Goal: Task Accomplishment & Management: Use online tool/utility

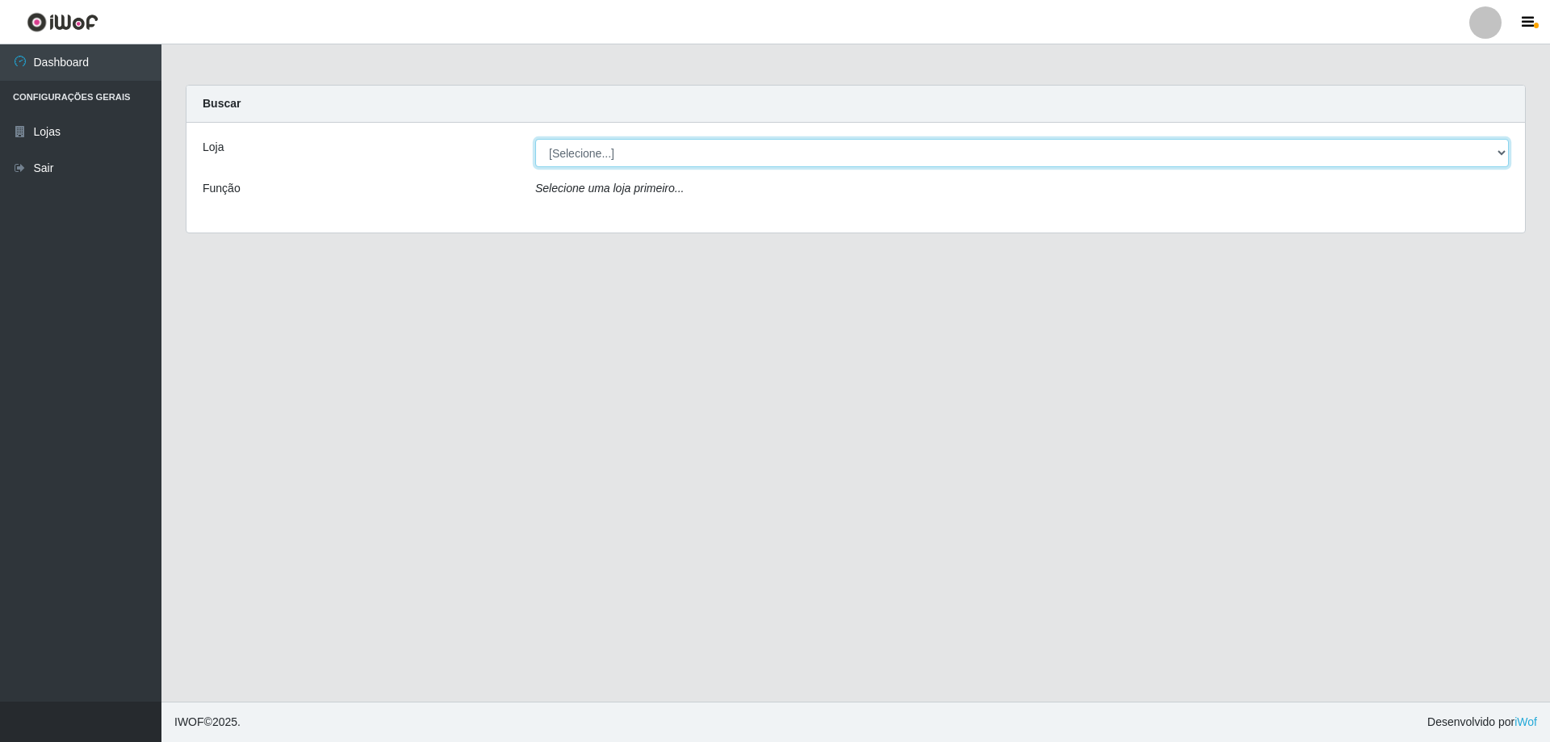
click at [658, 164] on select "[Selecione...] SuperShow Bis - Avenida 6 SuperShow [GEOGRAPHIC_DATA]" at bounding box center [1021, 153] width 973 height 28
select select "60"
click at [535, 139] on select "[Selecione...] SuperShow Bis - Avenida 6 SuperShow [GEOGRAPHIC_DATA]" at bounding box center [1021, 153] width 973 height 28
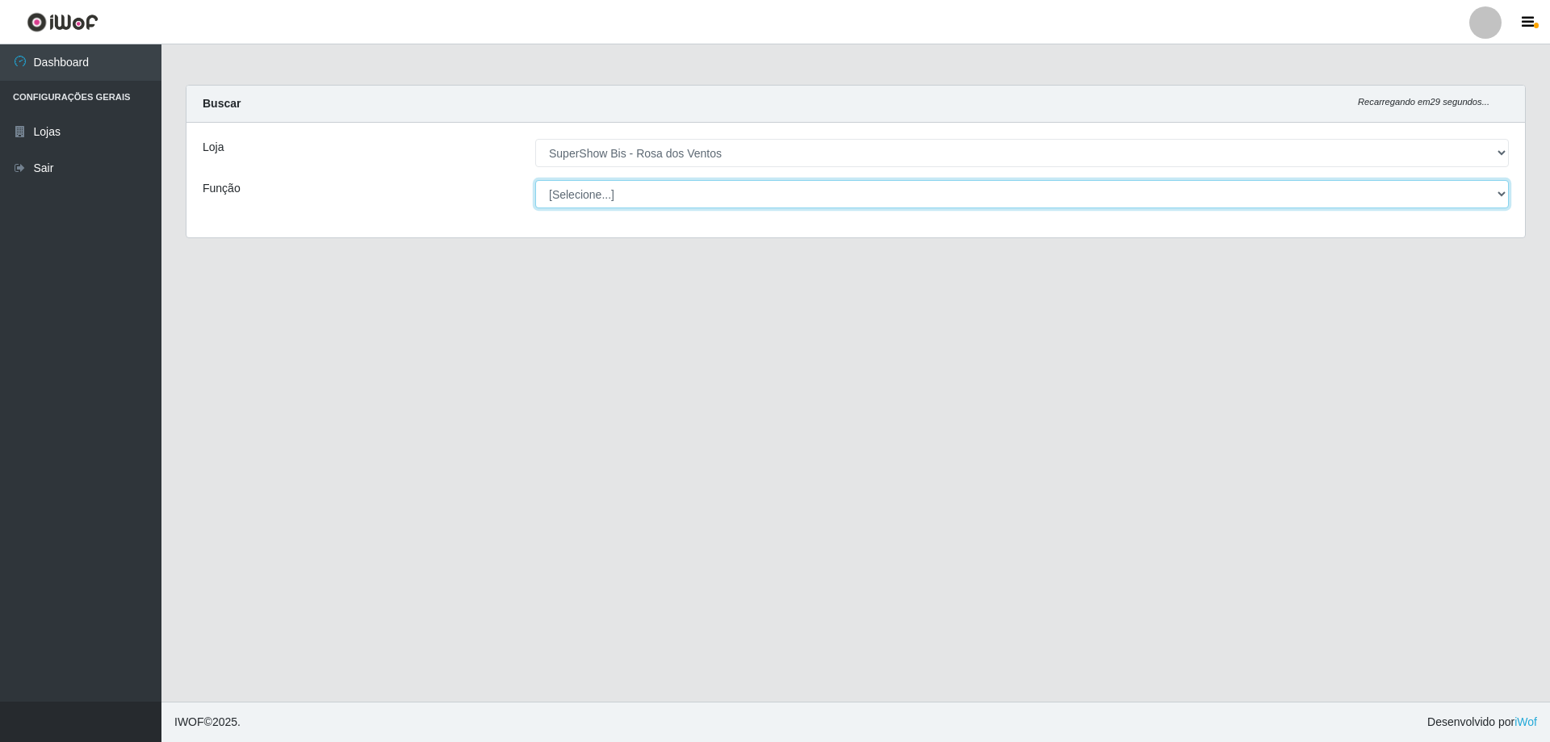
click at [653, 202] on select "[Selecione...] ASG ASG + ASG ++ Auxiliar de Cozinha Balconista de Açougue Balco…" at bounding box center [1021, 194] width 973 height 28
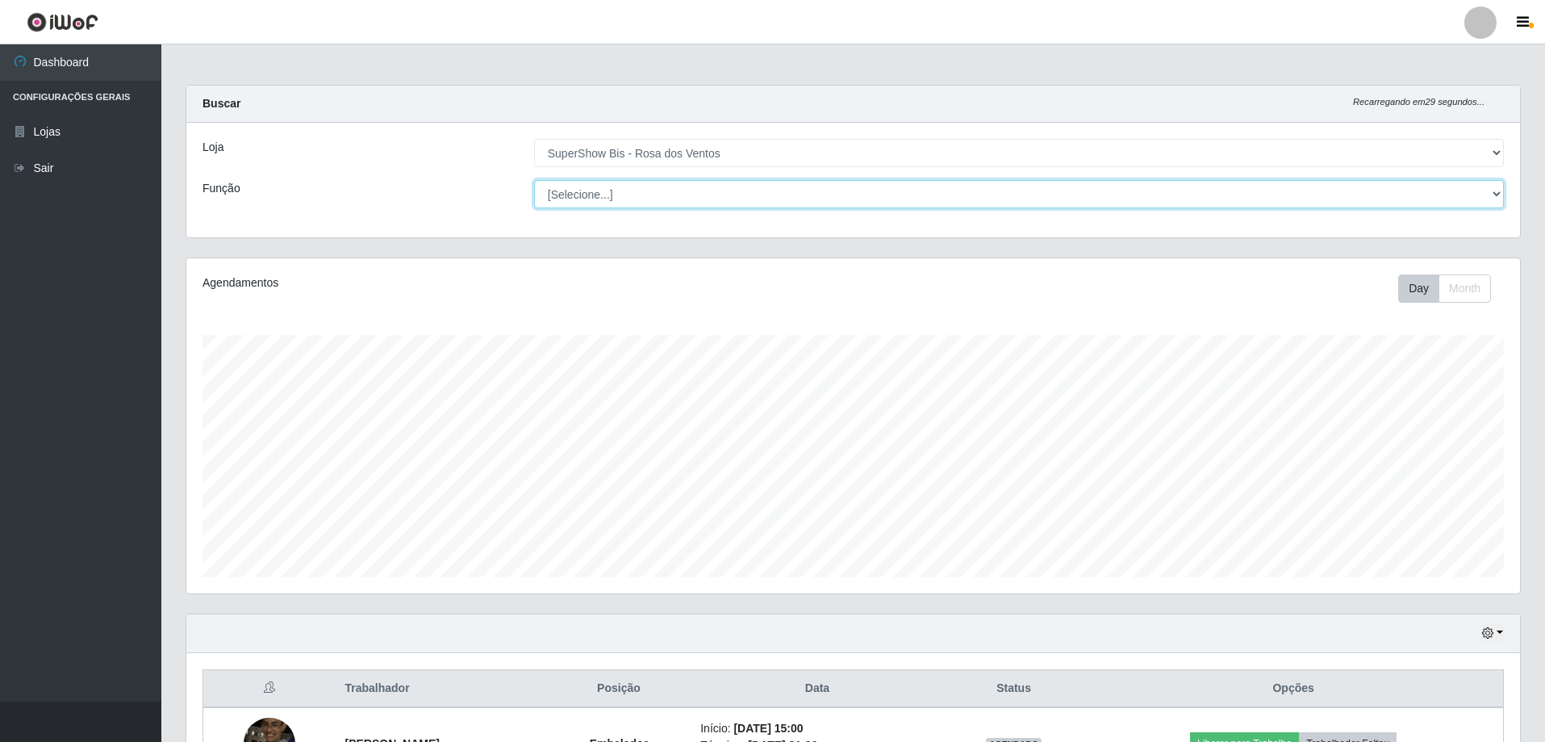
scroll to position [335, 1334]
select select "1"
click at [534, 180] on select "[Selecione...] ASG ASG + ASG ++ Auxiliar de Cozinha Balconista de Açougue Balco…" at bounding box center [1019, 194] width 970 height 28
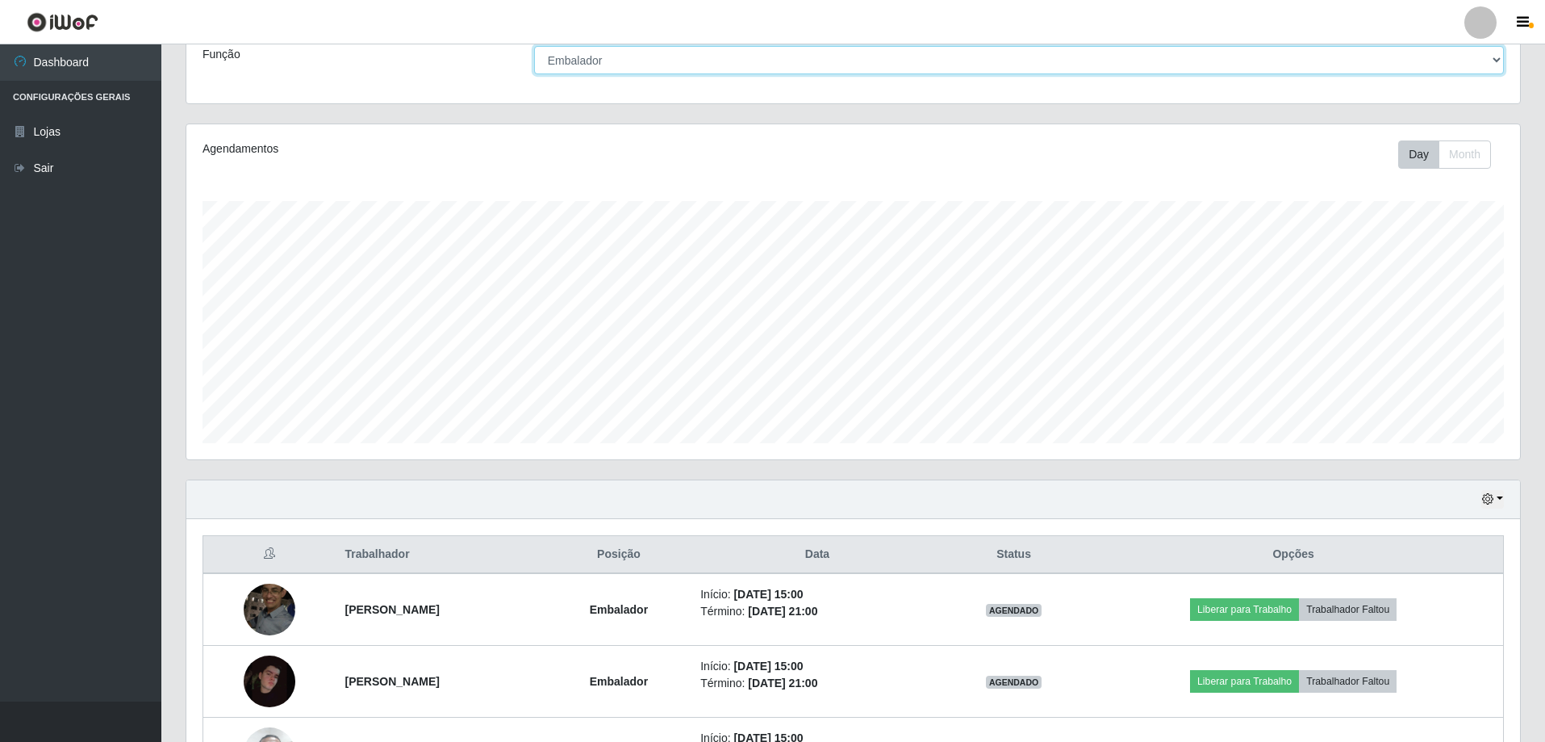
scroll to position [258, 0]
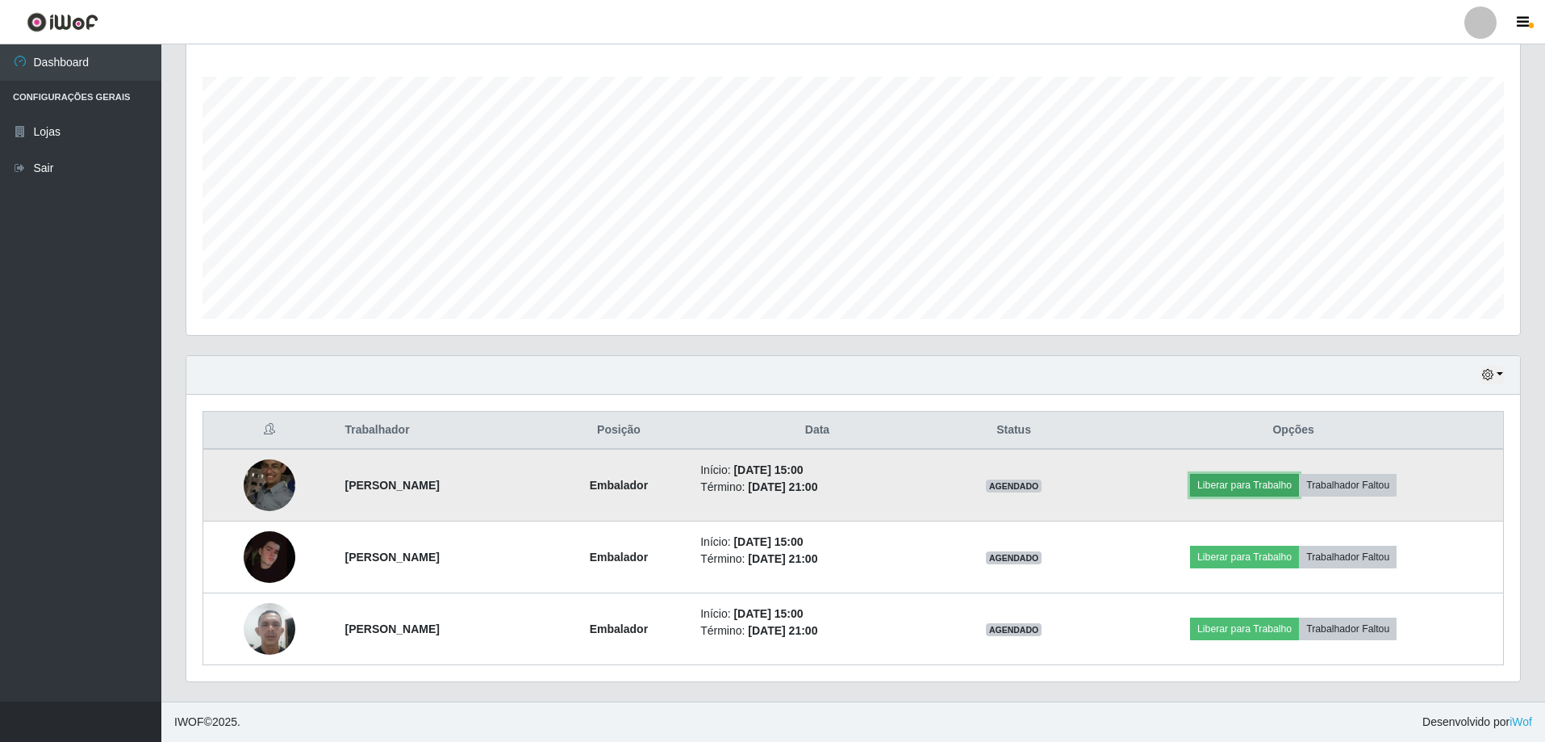
click at [1280, 489] on button "Liberar para Trabalho" at bounding box center [1244, 485] width 109 height 23
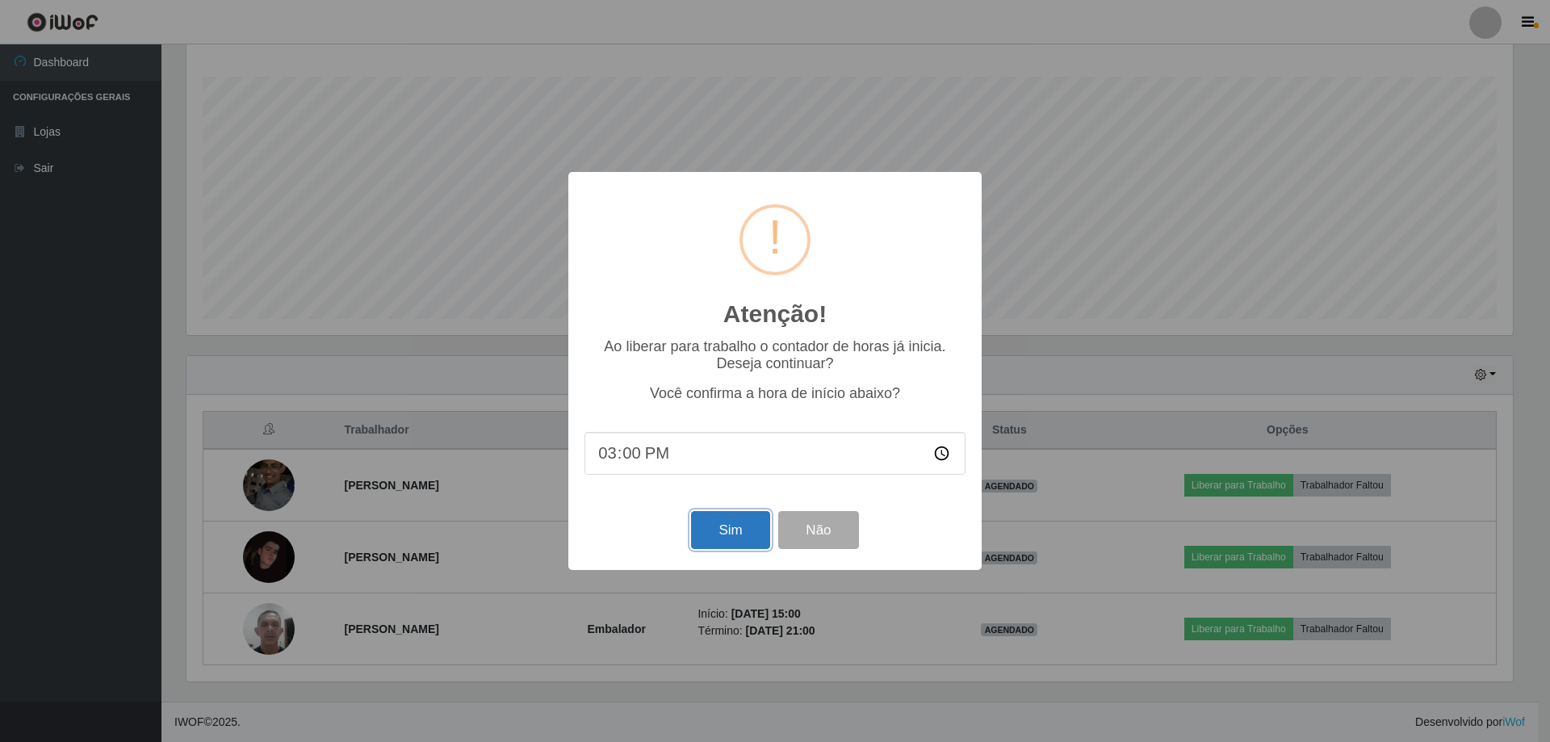
click at [734, 517] on button "Sim" at bounding box center [730, 530] width 78 height 38
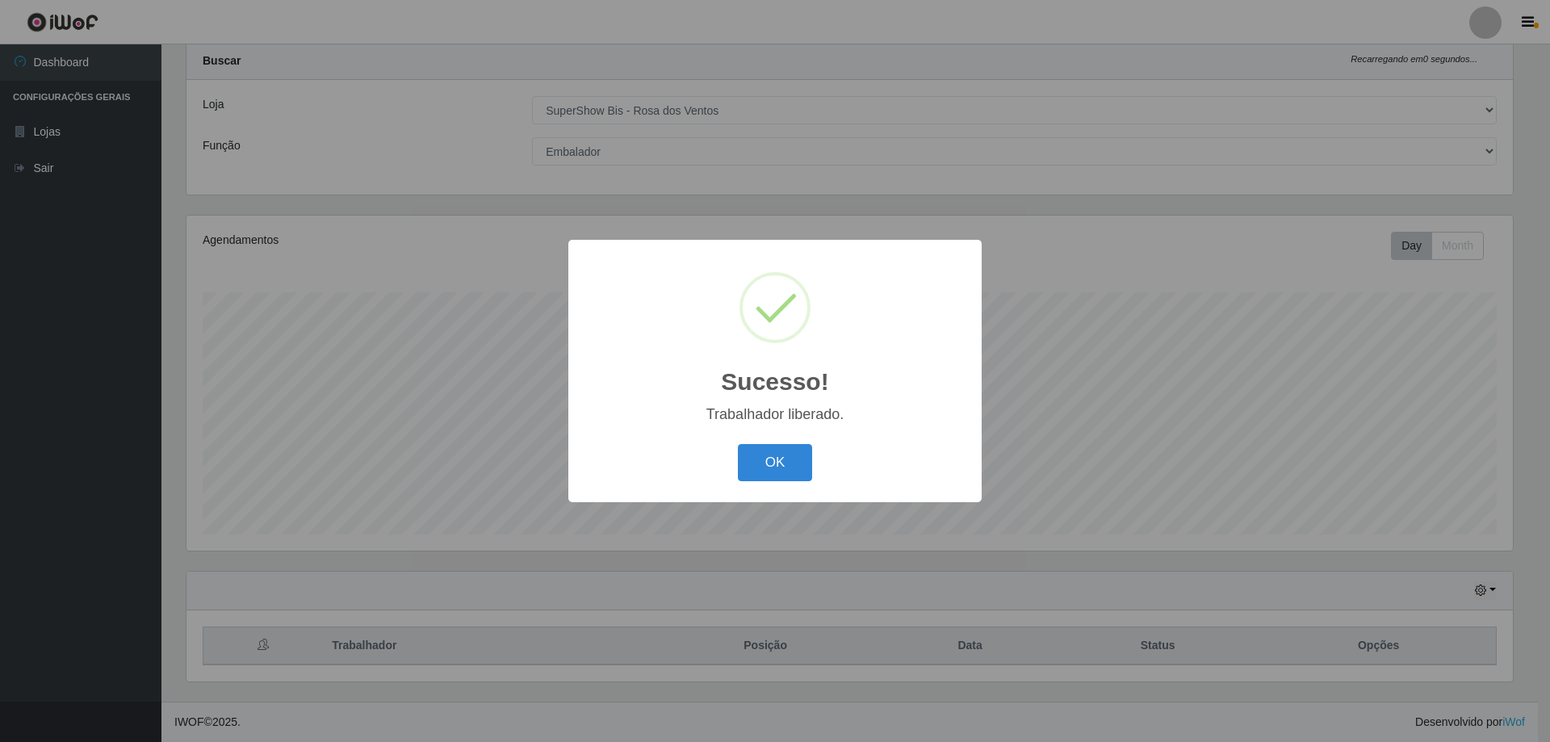
click at [1273, 554] on div "Sucesso! × Trabalhador liberado. OK Cancel" at bounding box center [775, 371] width 1550 height 742
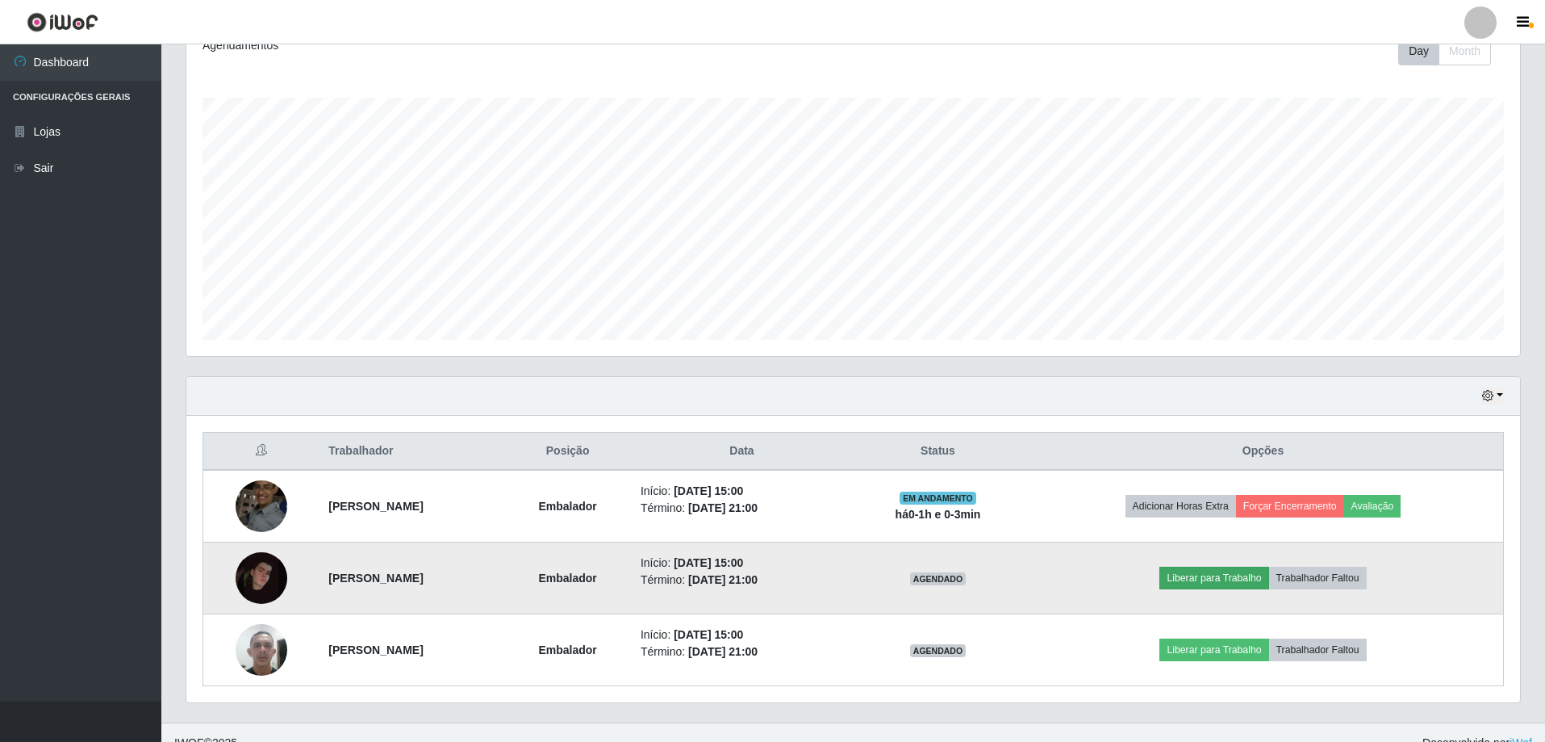
scroll to position [258, 0]
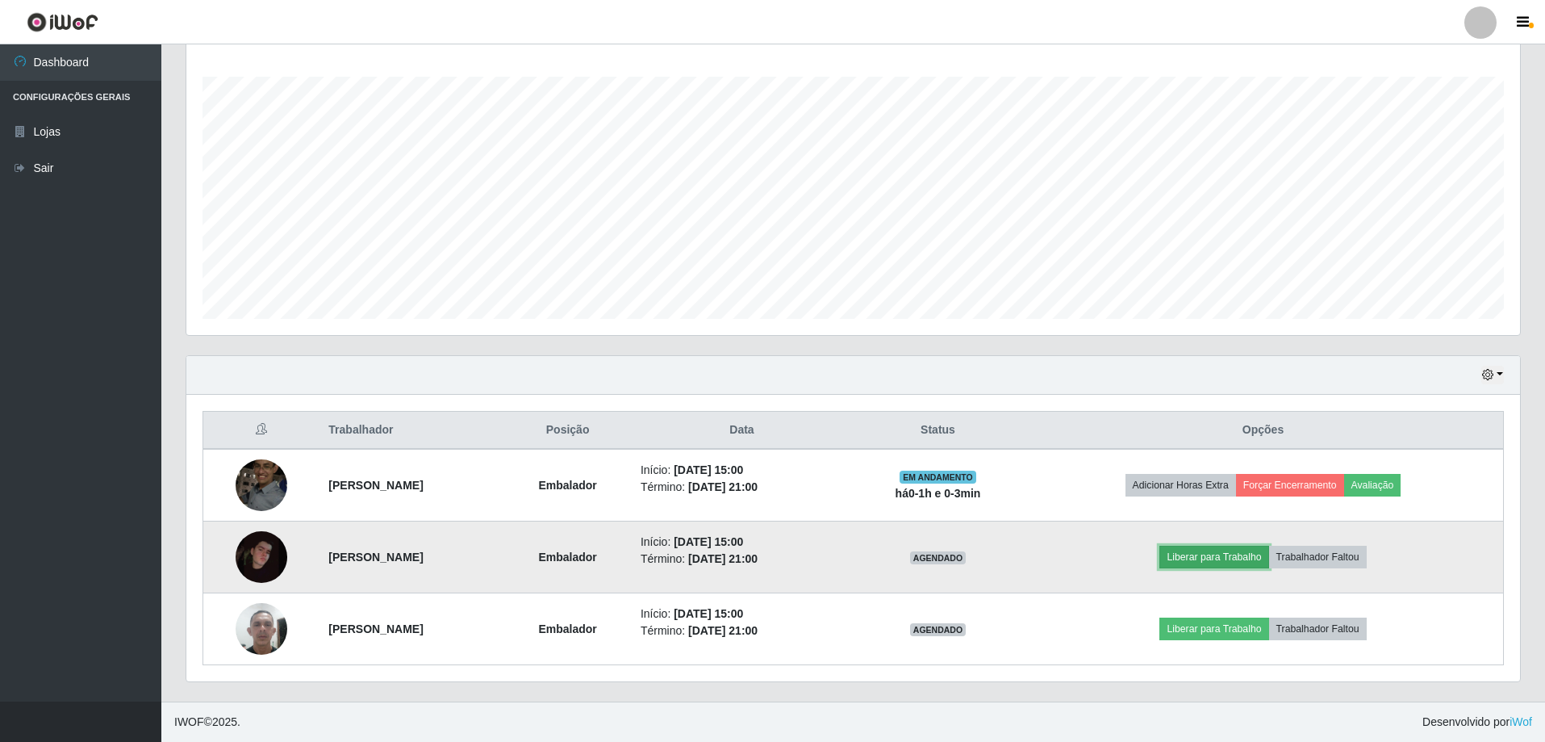
click at [1257, 558] on button "Liberar para Trabalho" at bounding box center [1214, 557] width 109 height 23
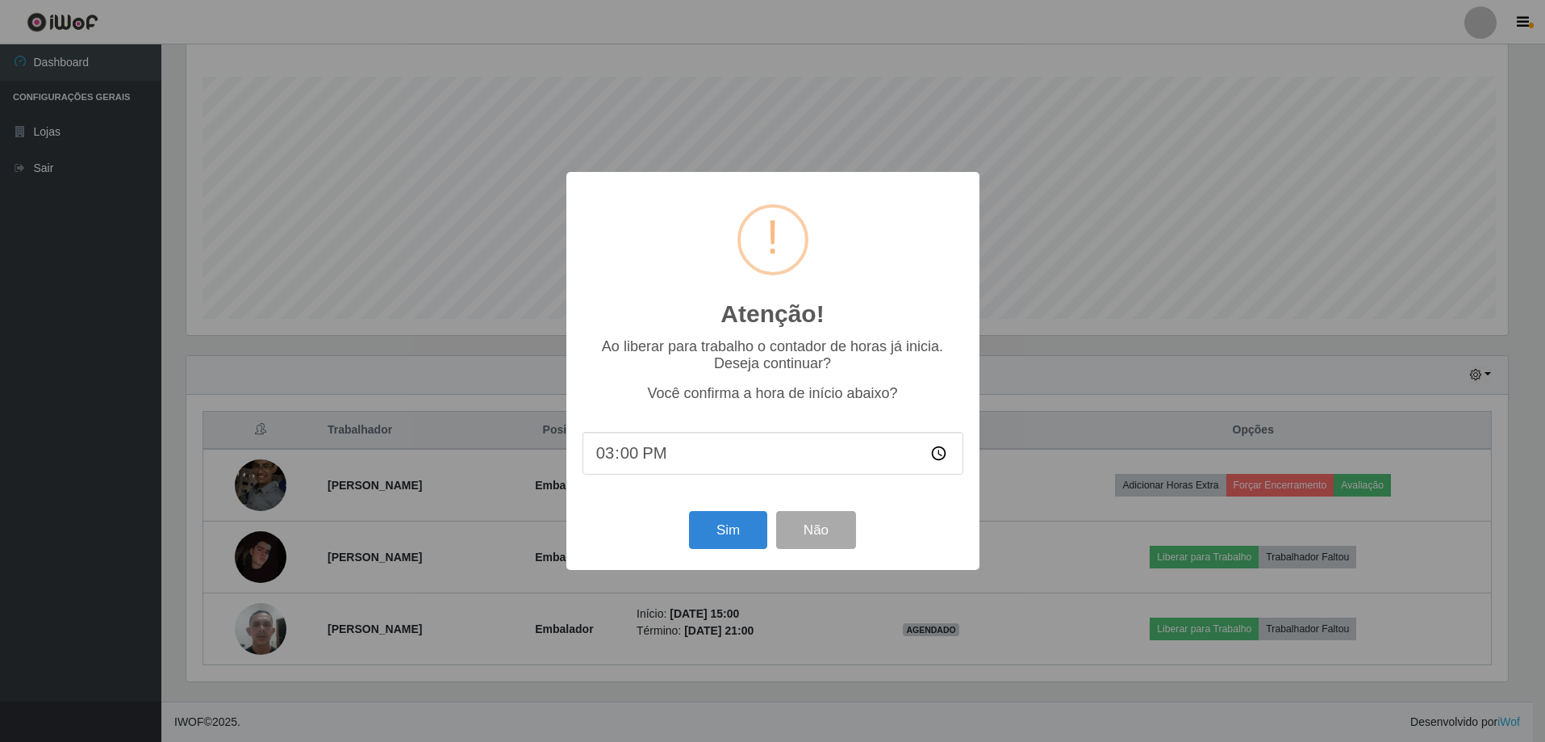
scroll to position [335, 1326]
click at [719, 542] on button "Sim" at bounding box center [730, 530] width 78 height 38
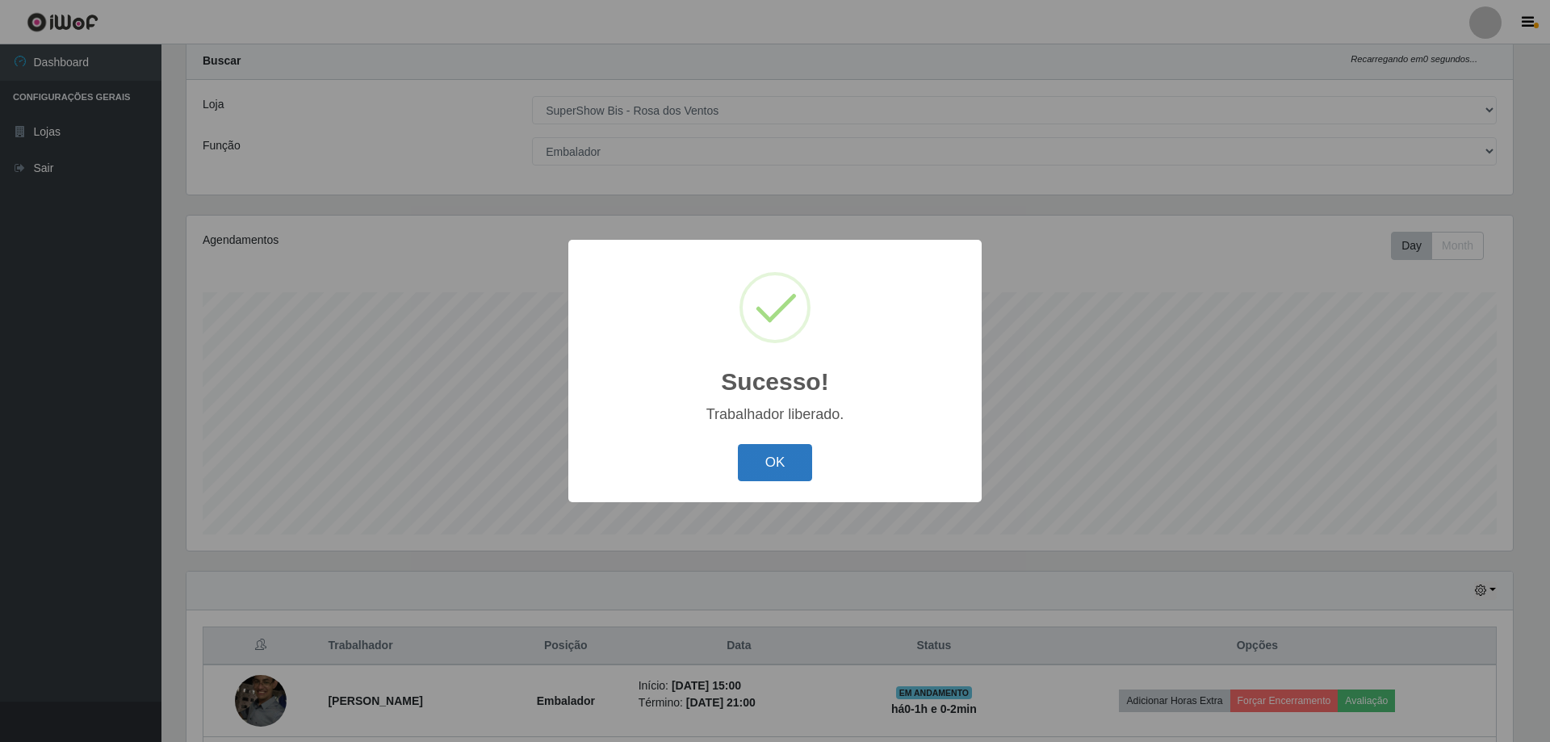
click at [788, 459] on button "OK" at bounding box center [775, 463] width 75 height 38
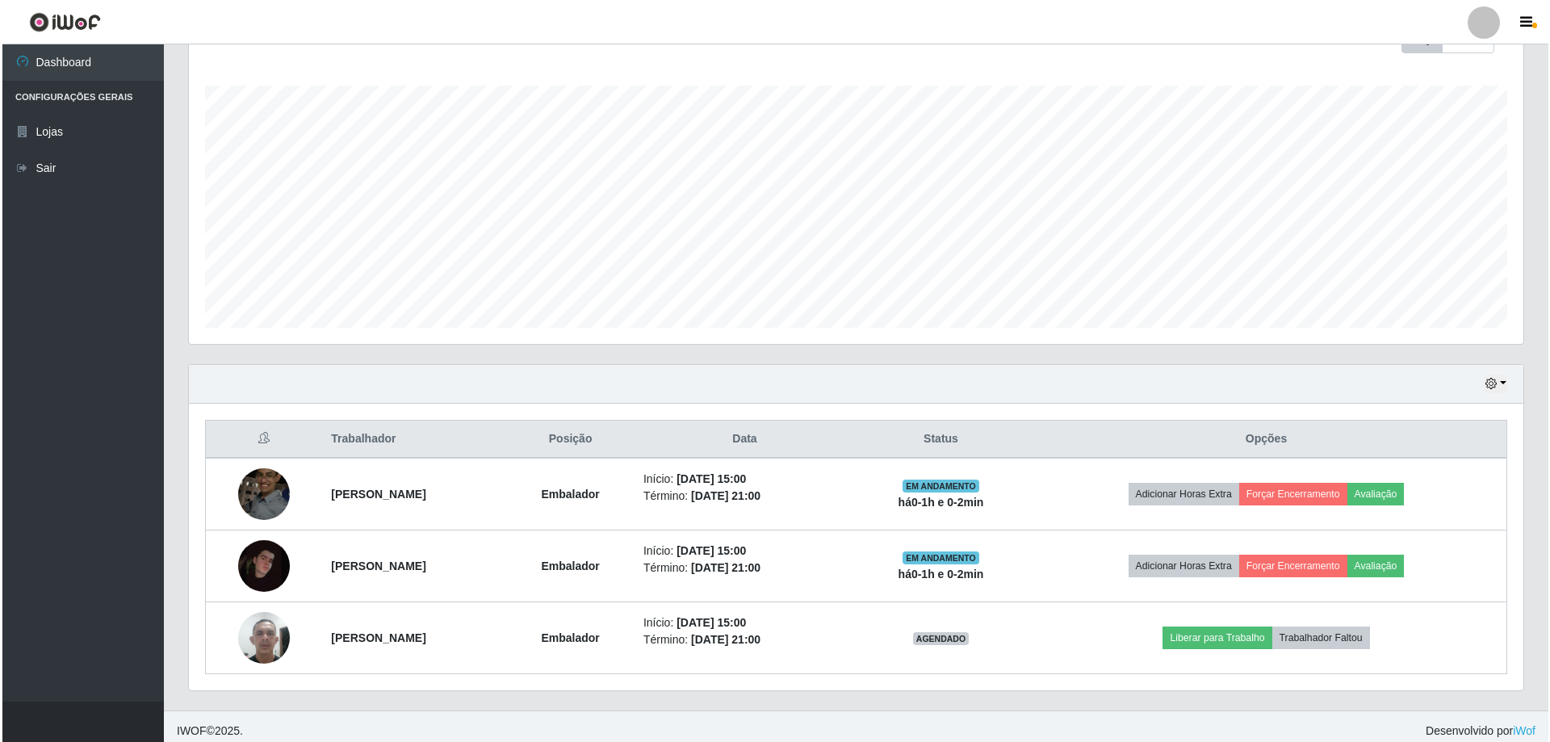
scroll to position [258, 0]
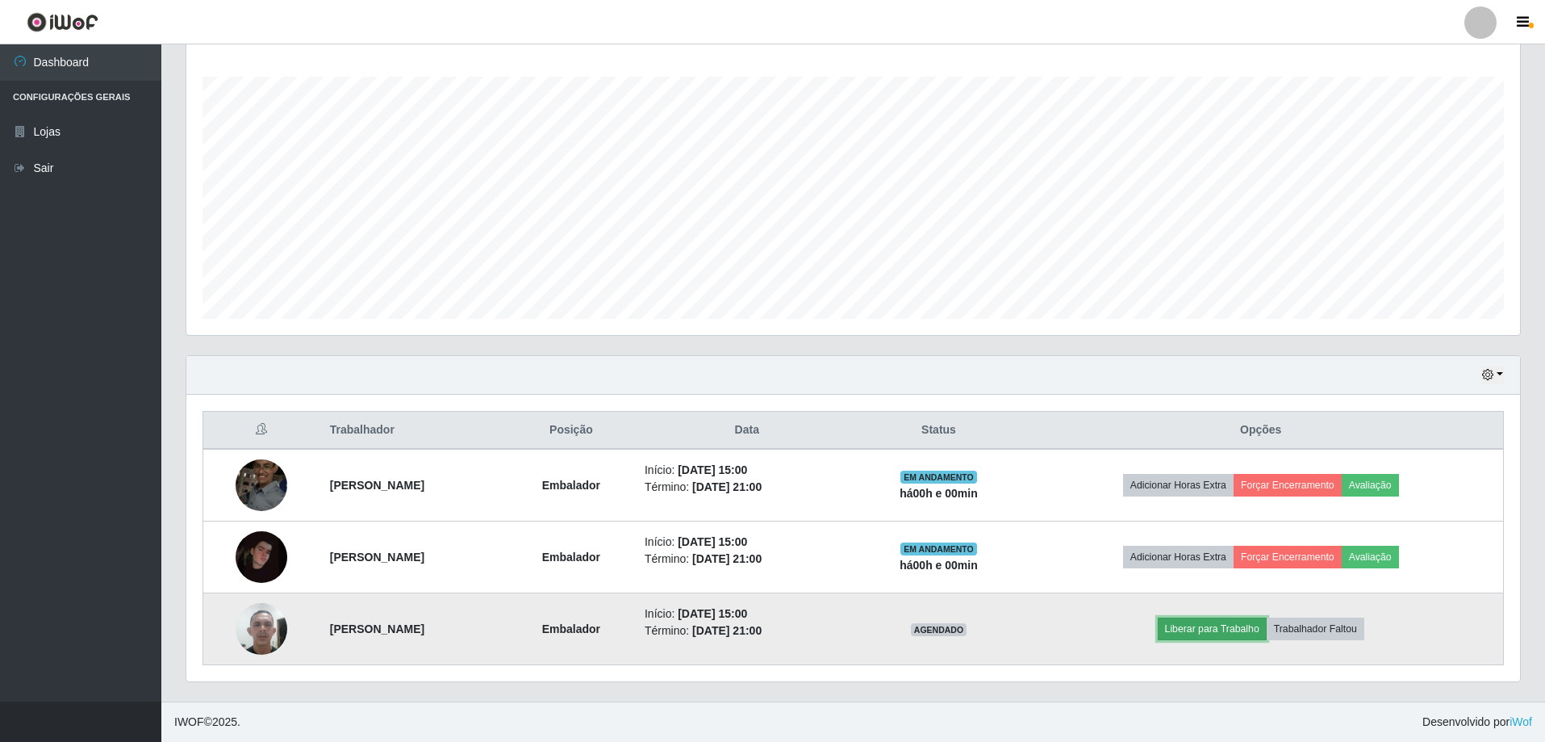
click at [1189, 627] on button "Liberar para Trabalho" at bounding box center [1212, 628] width 109 height 23
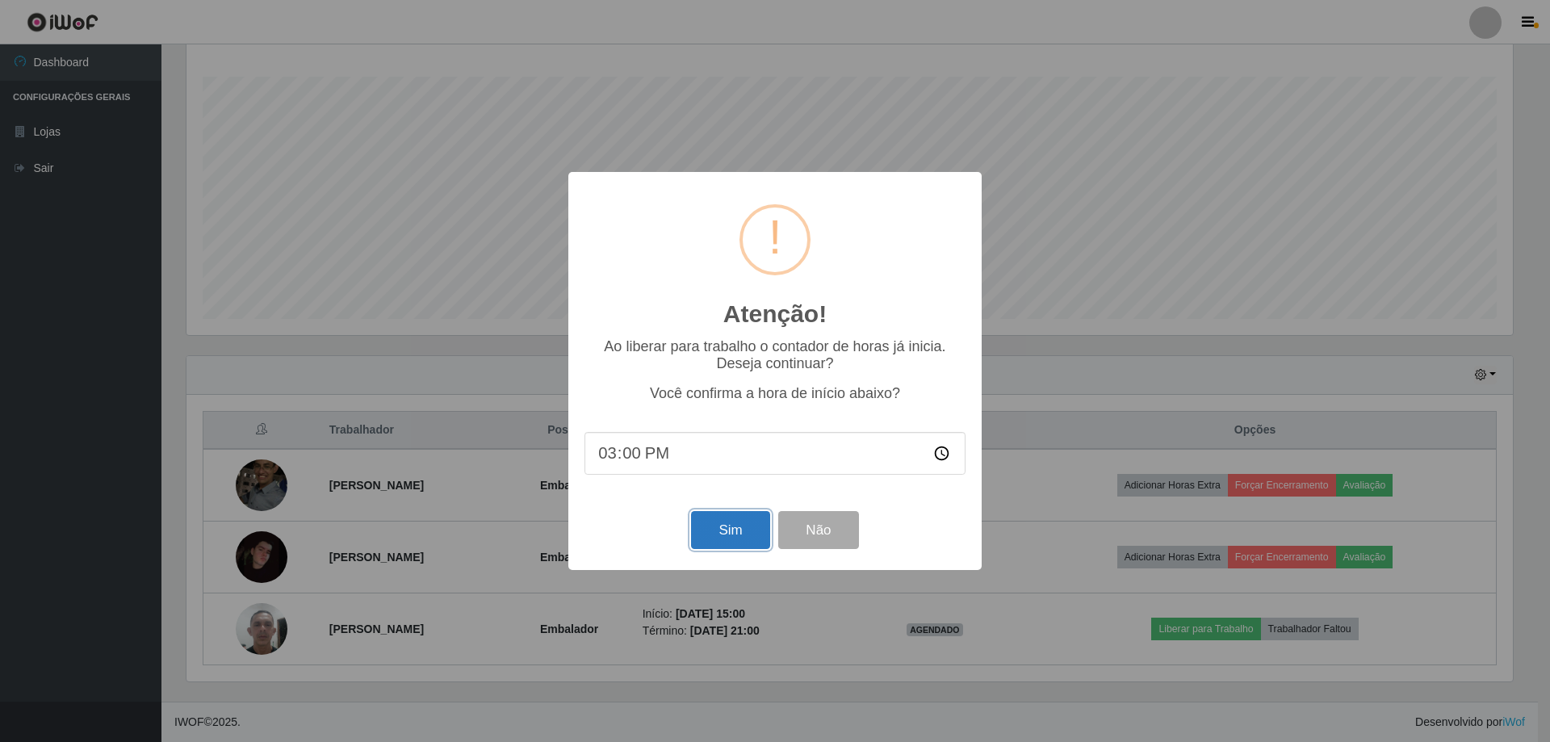
click at [734, 521] on button "Sim" at bounding box center [730, 530] width 78 height 38
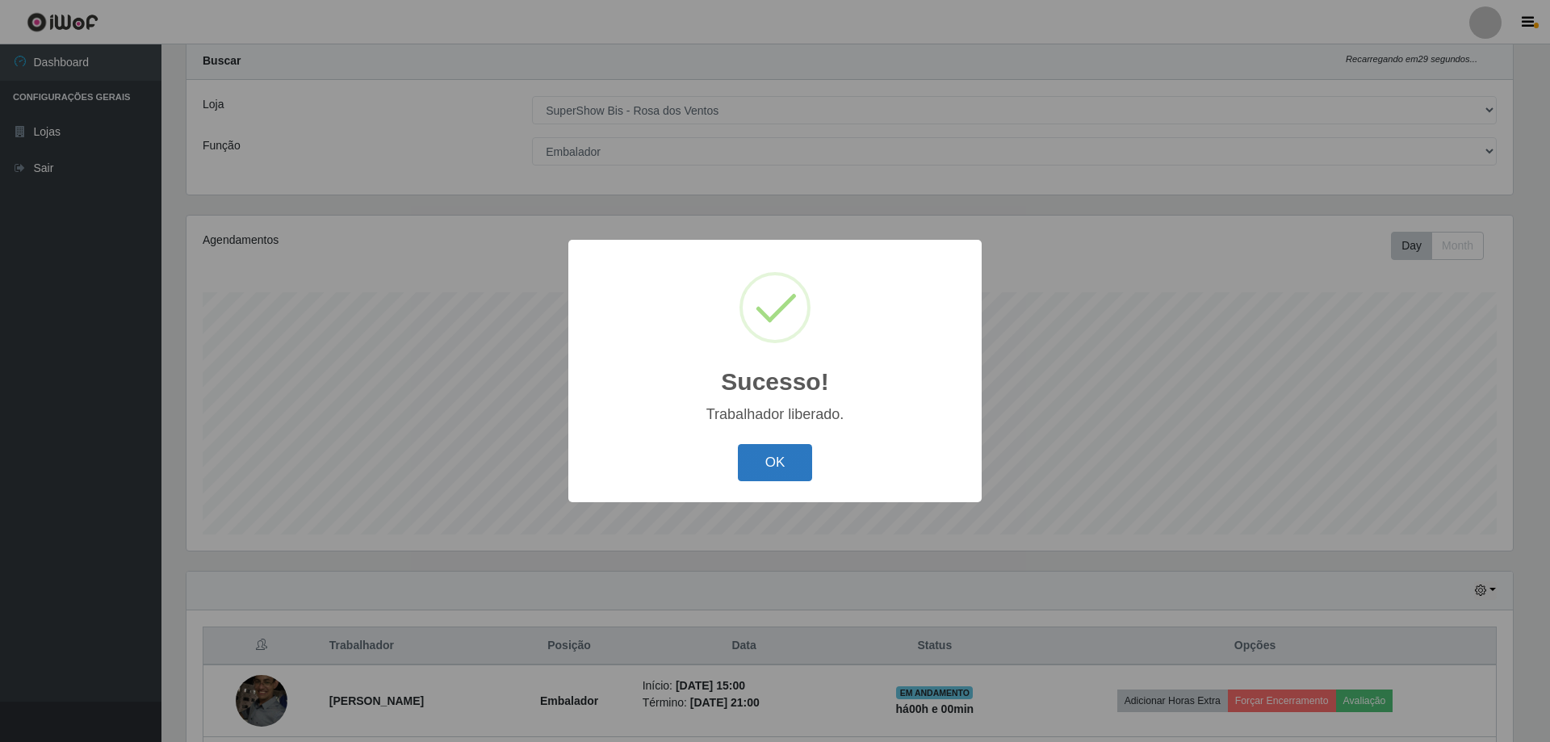
click at [783, 462] on button "OK" at bounding box center [775, 463] width 75 height 38
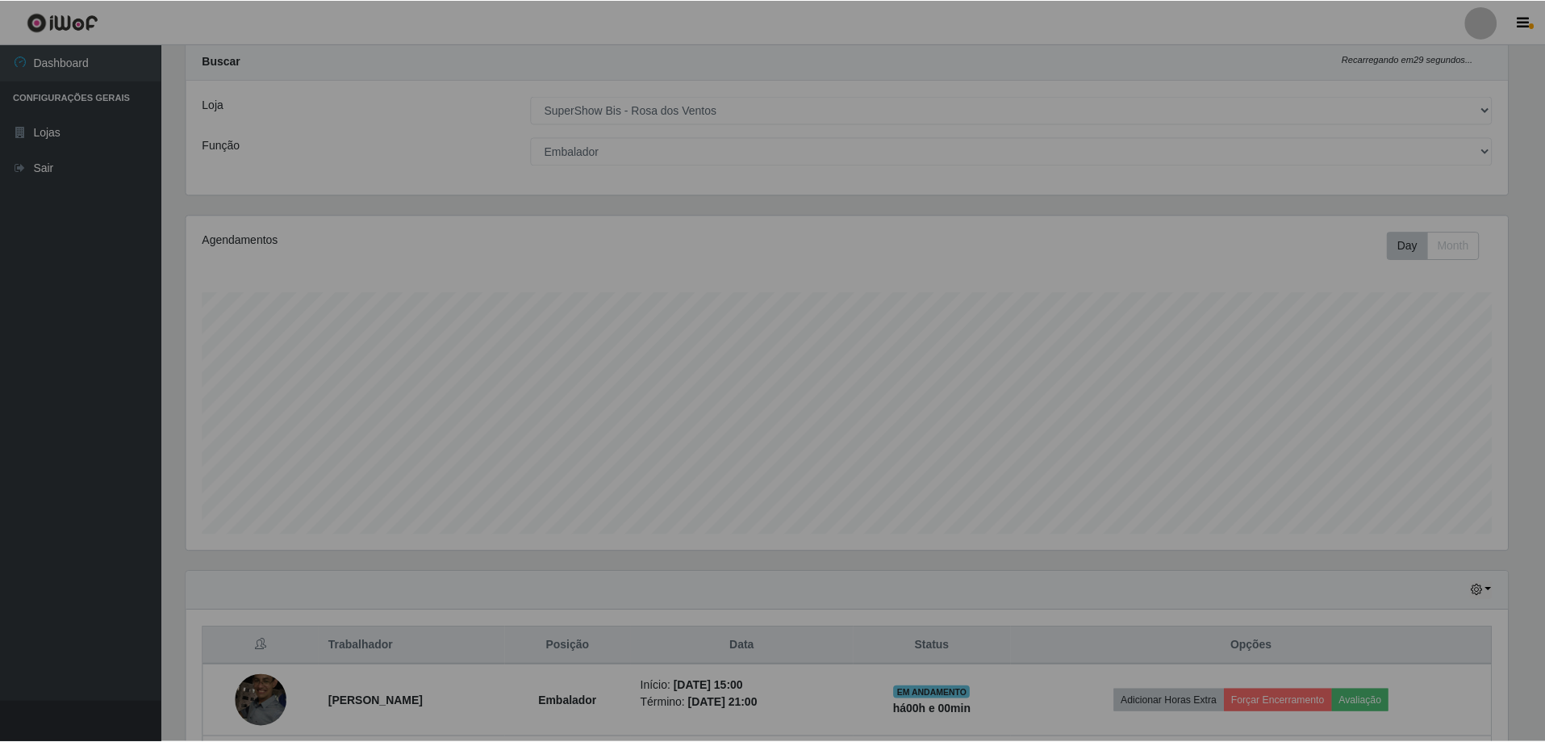
scroll to position [335, 1334]
